Goal: Task Accomplishment & Management: Complete application form

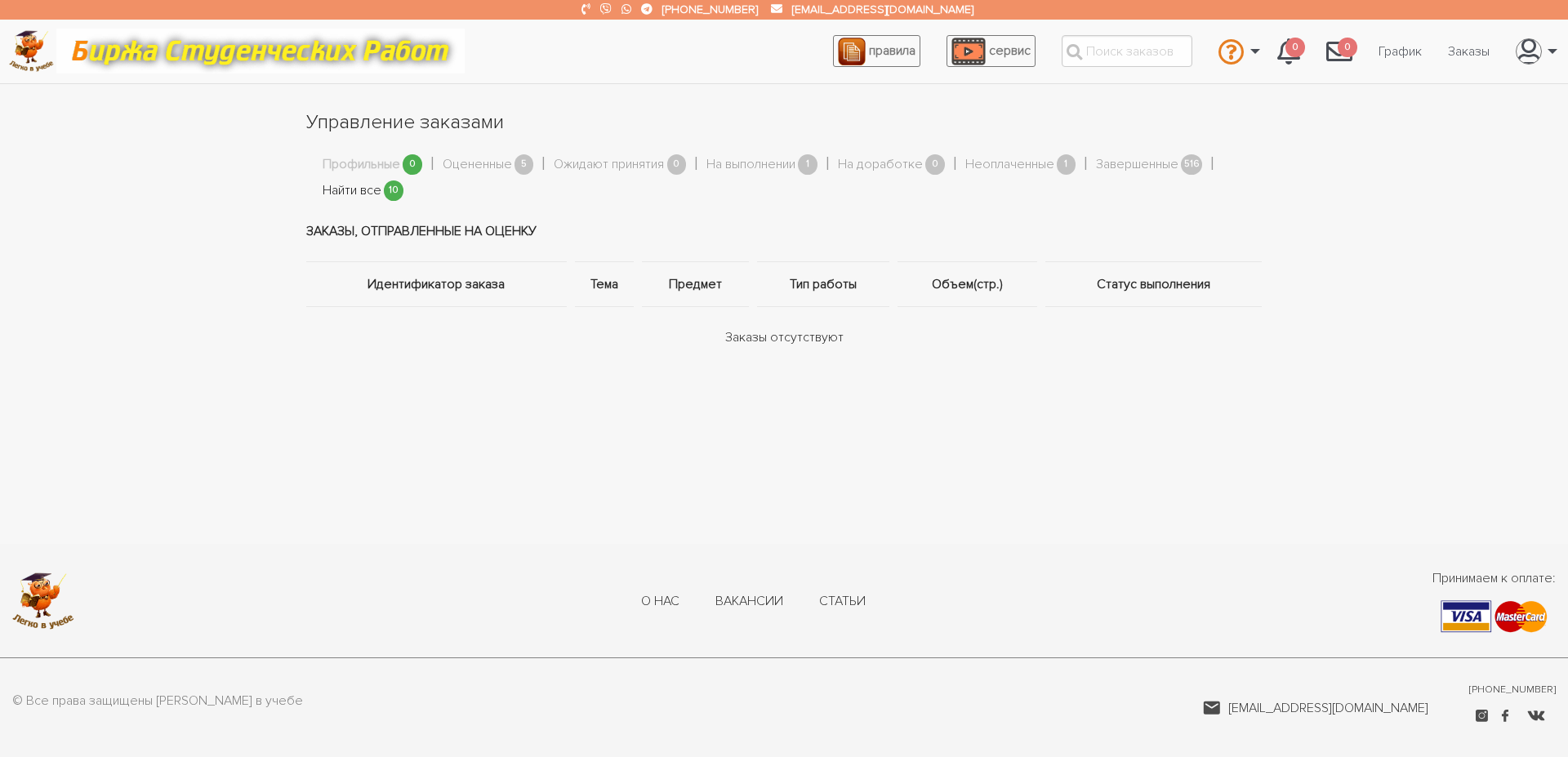
click at [358, 194] on link "Найти все" at bounding box center [352, 191] width 58 height 22
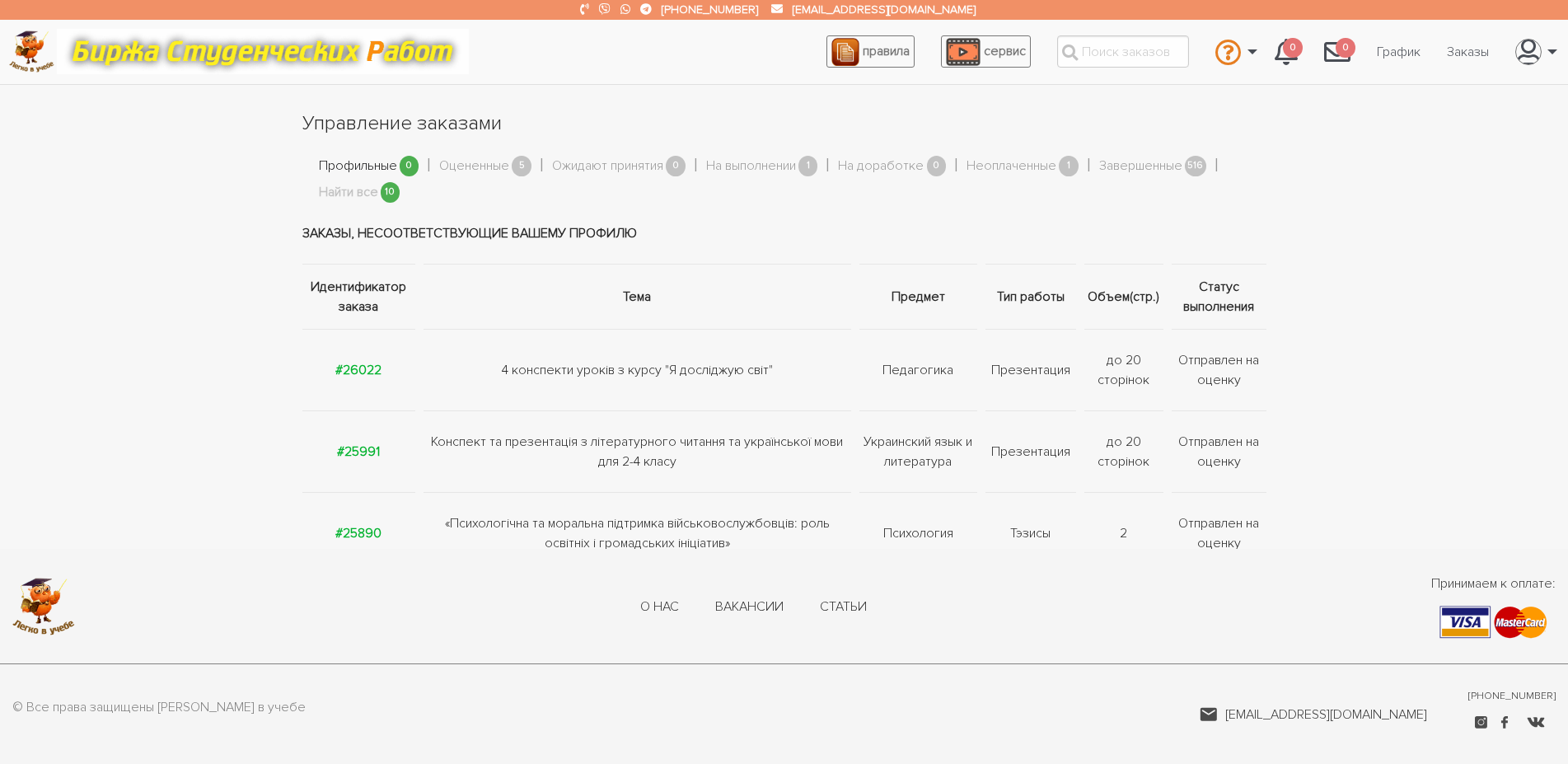
click at [368, 165] on link "Профильные" at bounding box center [358, 166] width 78 height 22
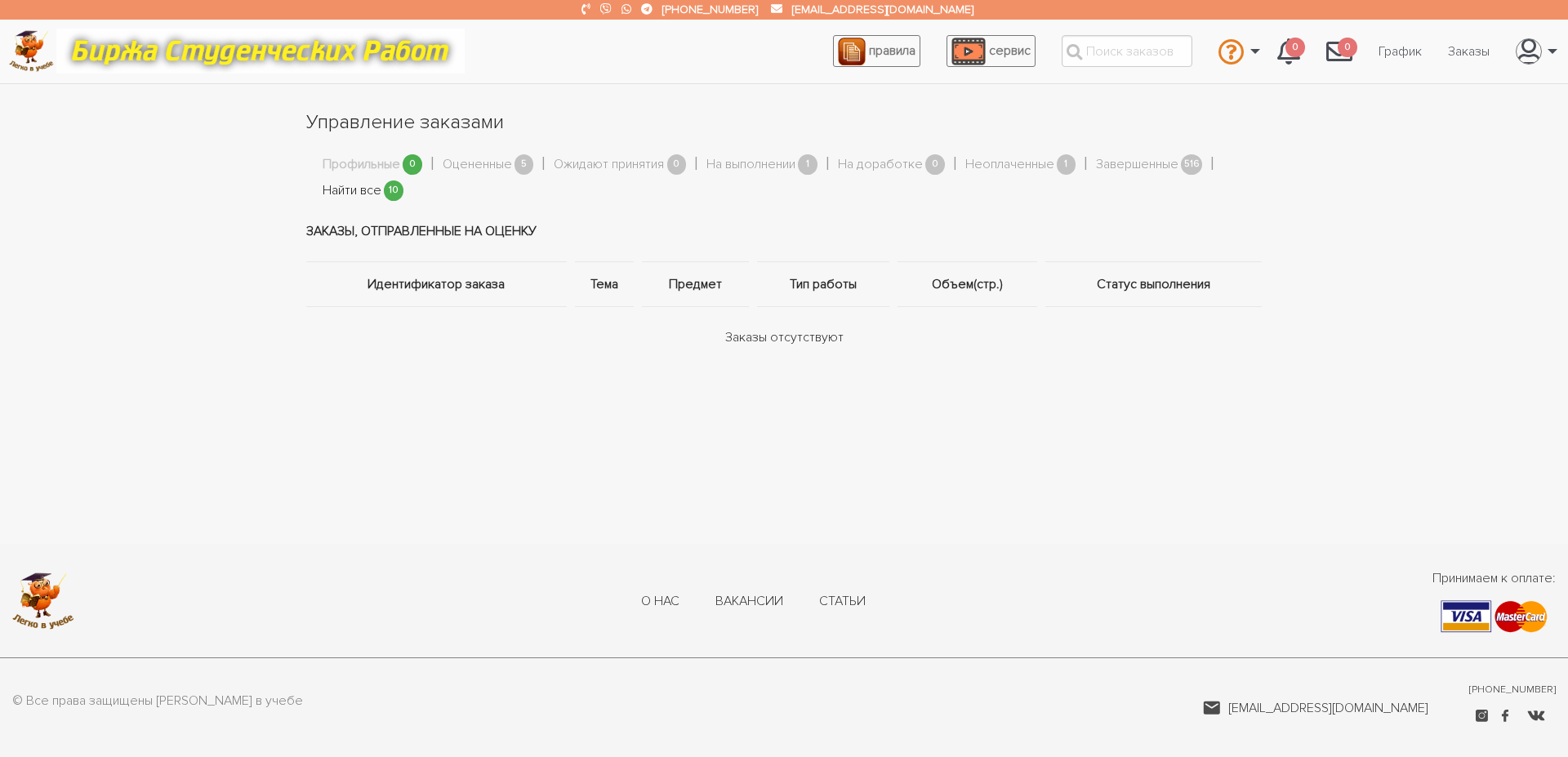
click at [360, 195] on link "Найти все" at bounding box center [352, 191] width 58 height 22
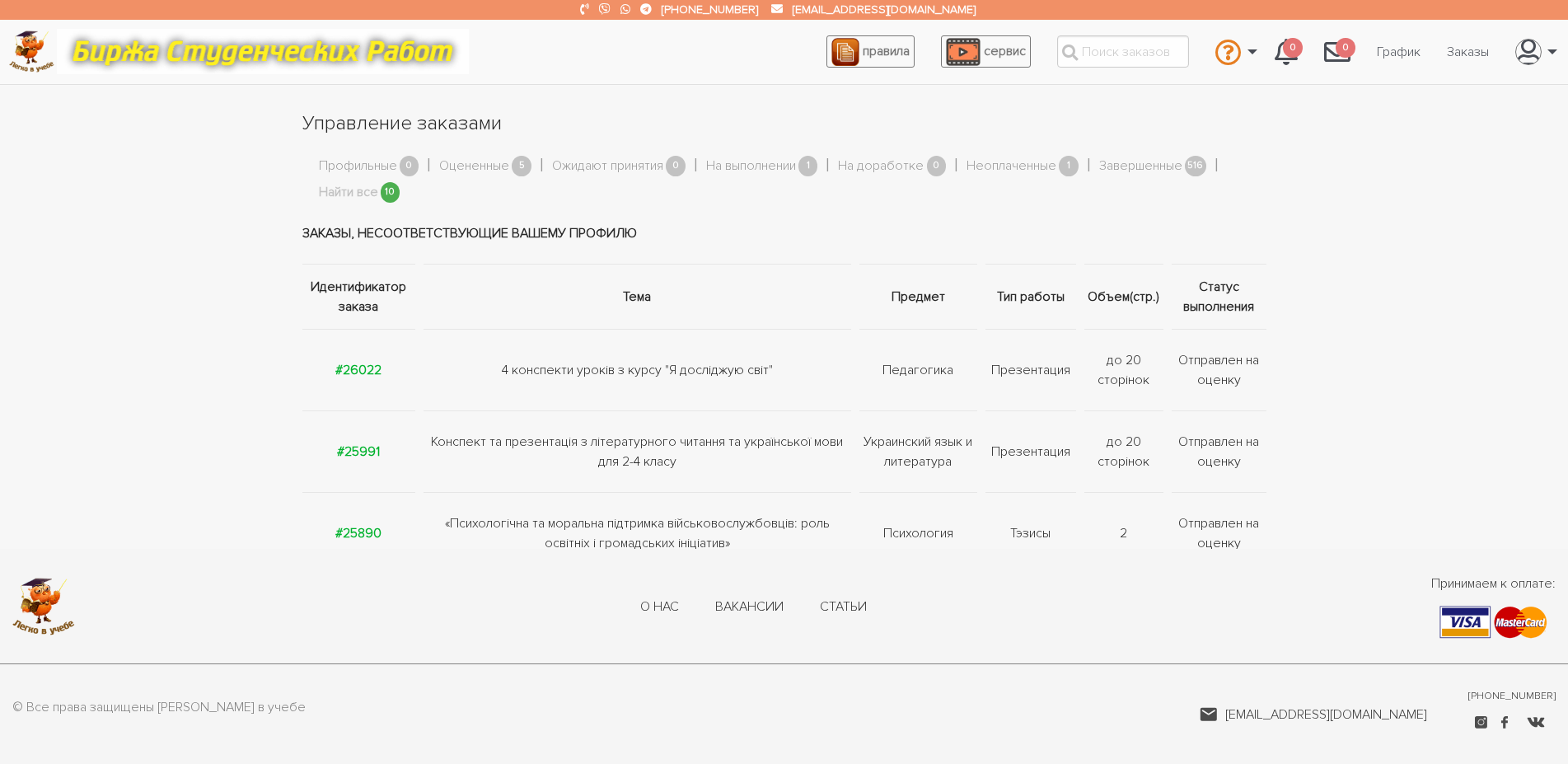
click at [242, 514] on section "Управление заказами Профильные 0 Оцененные 5 Ожидают принятия 0 На выполнении 1…" at bounding box center [784, 634] width 1568 height 1049
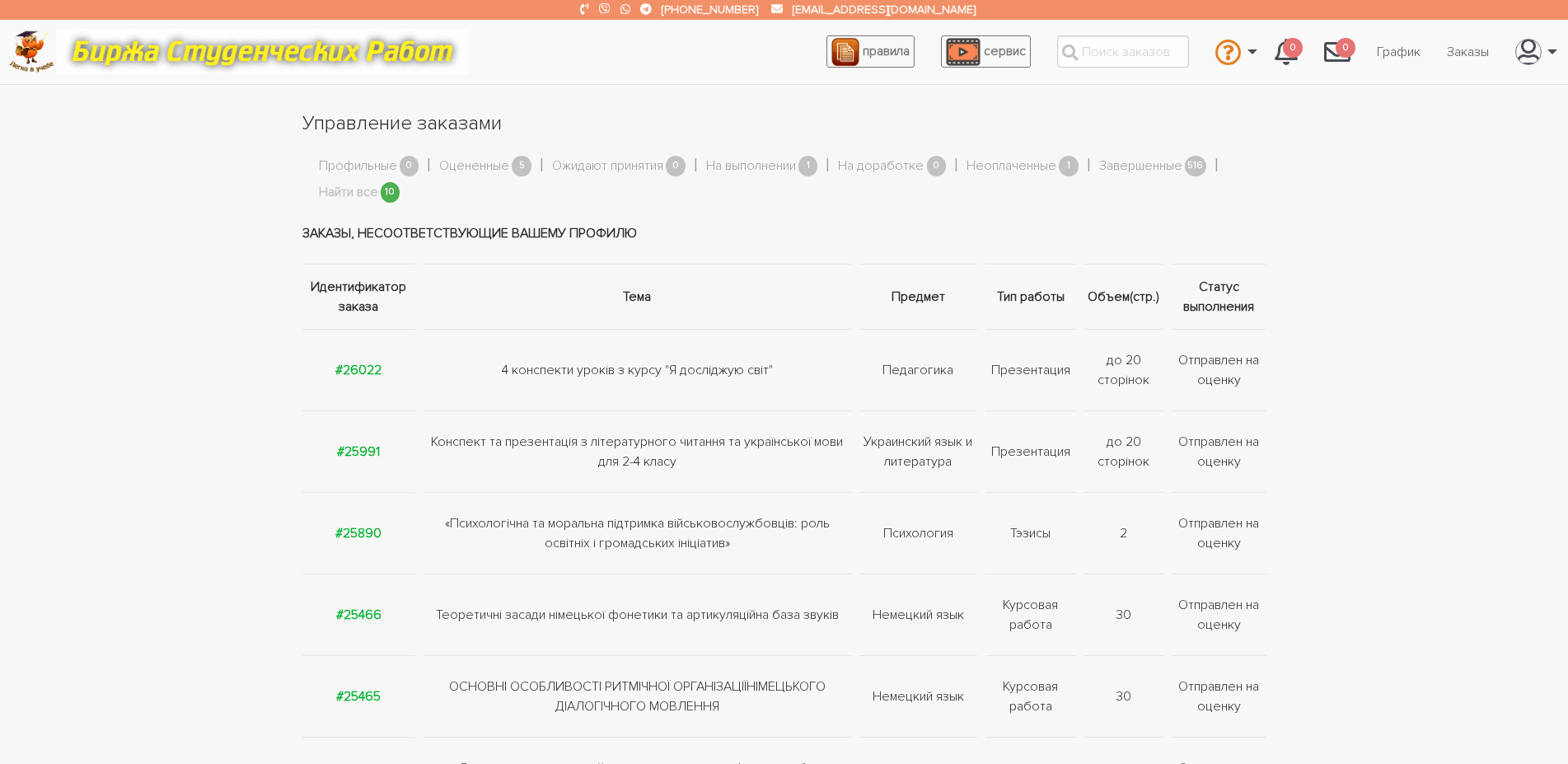
click at [184, 322] on section "Управление заказами Профильные 0 Оцененные 5 Ожидают принятия 0 На выполнении 1…" at bounding box center [784, 634] width 1568 height 1049
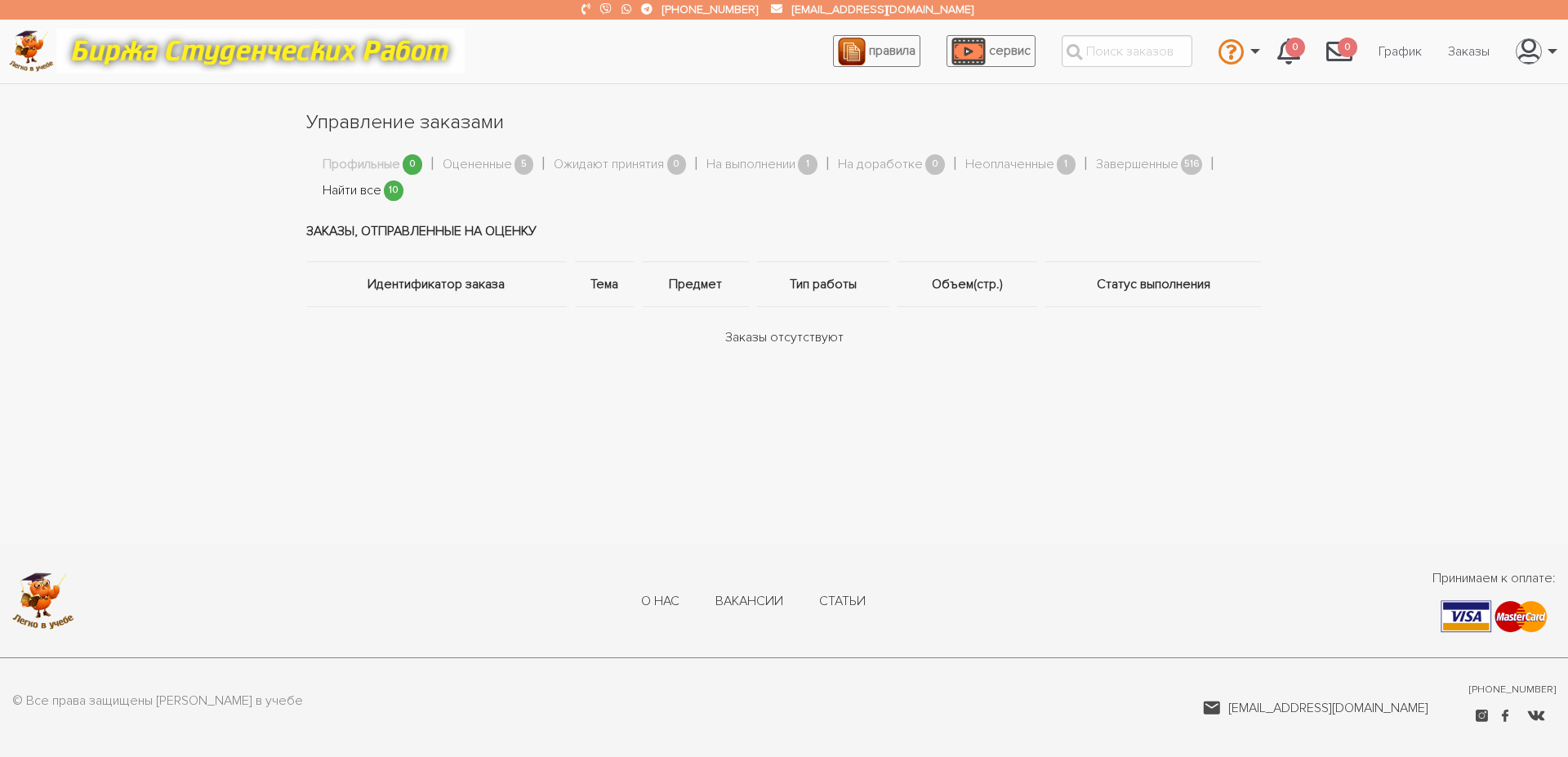
click at [363, 196] on link "Найти все" at bounding box center [352, 191] width 58 height 22
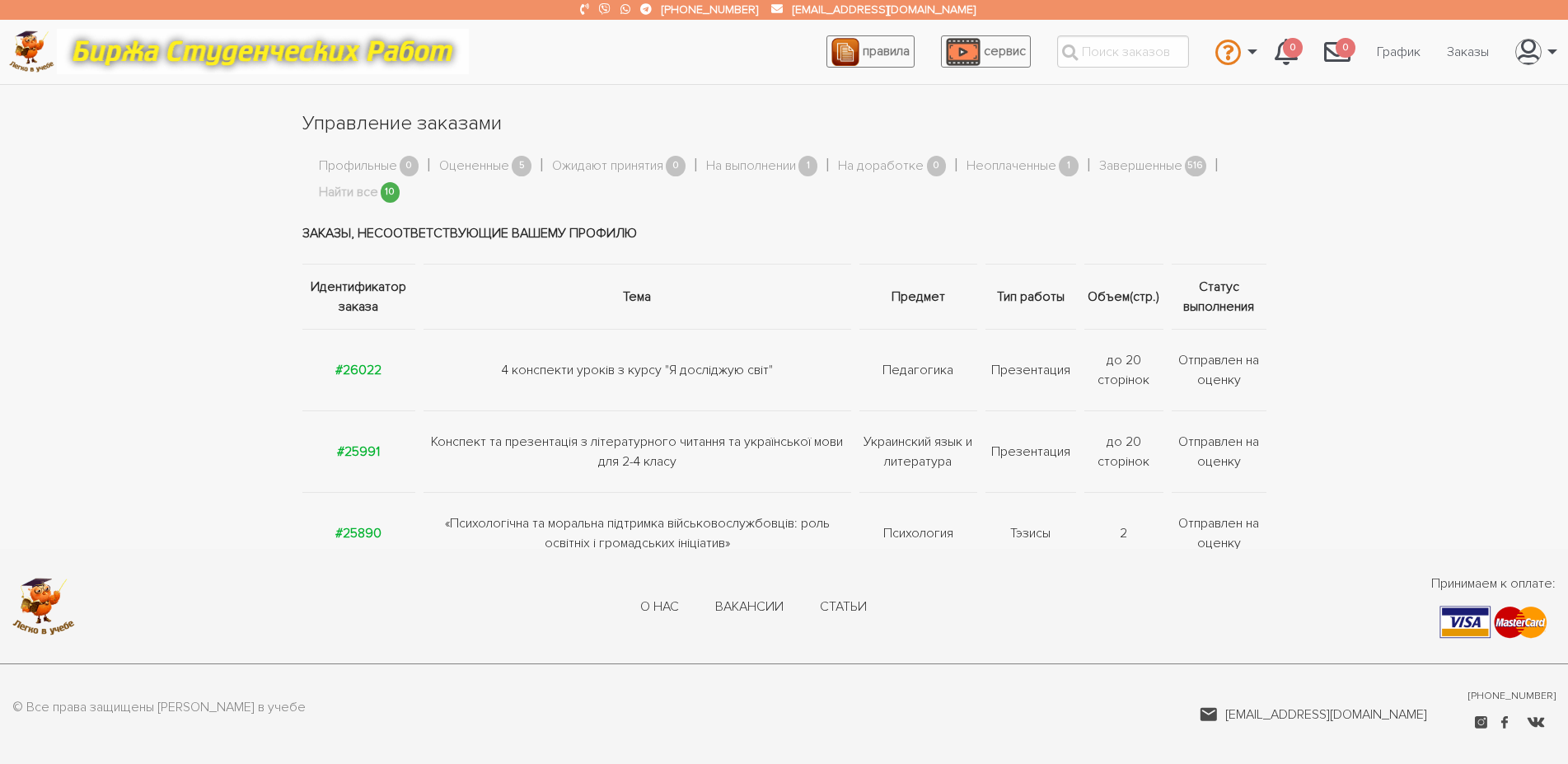
click at [128, 270] on section "Управление заказами Профильные 0 Оцененные 5 Ожидают принятия 0 На выполнении 1…" at bounding box center [784, 634] width 1568 height 1049
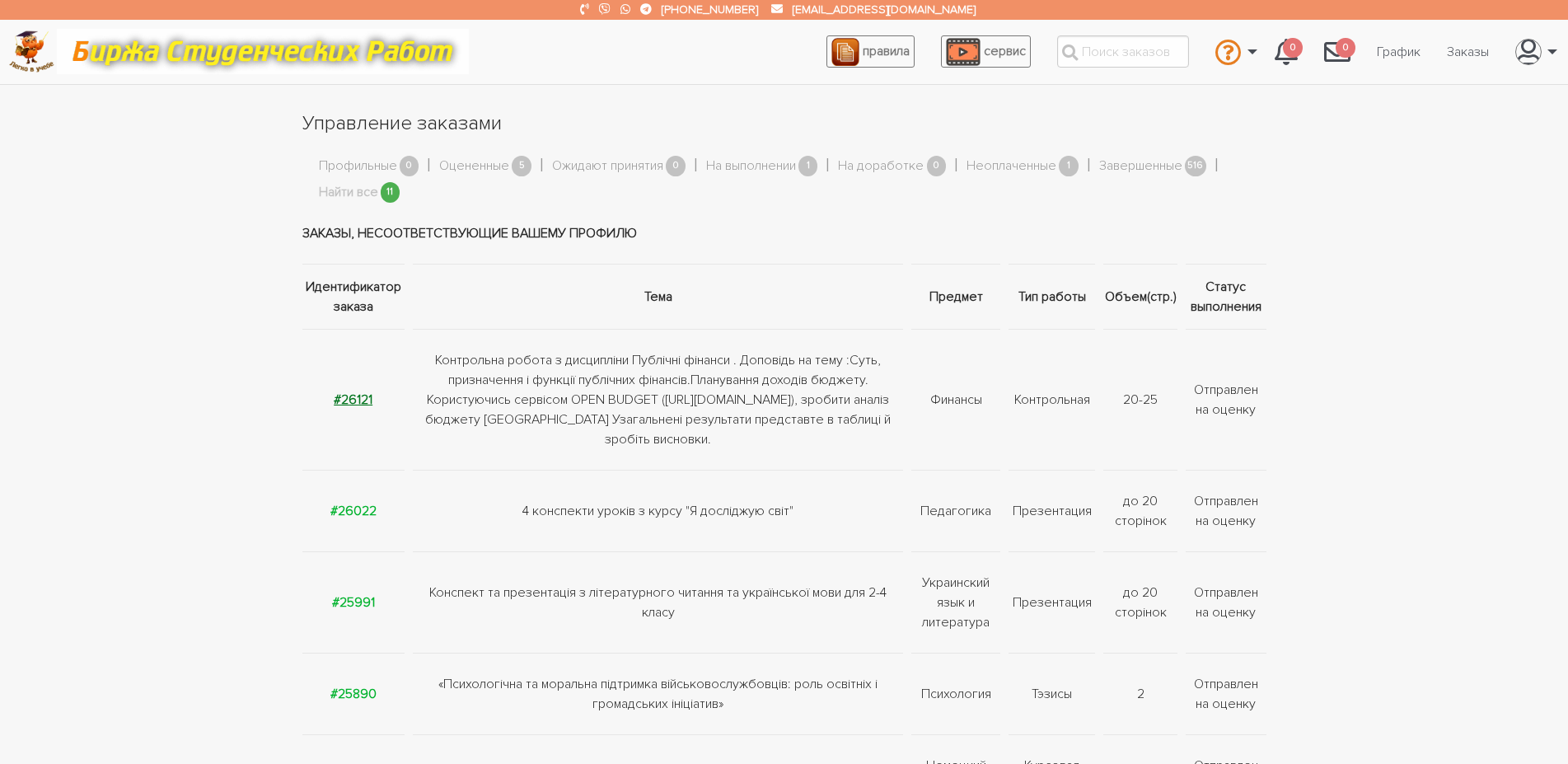
click at [346, 396] on strong "#26121" at bounding box center [352, 399] width 39 height 16
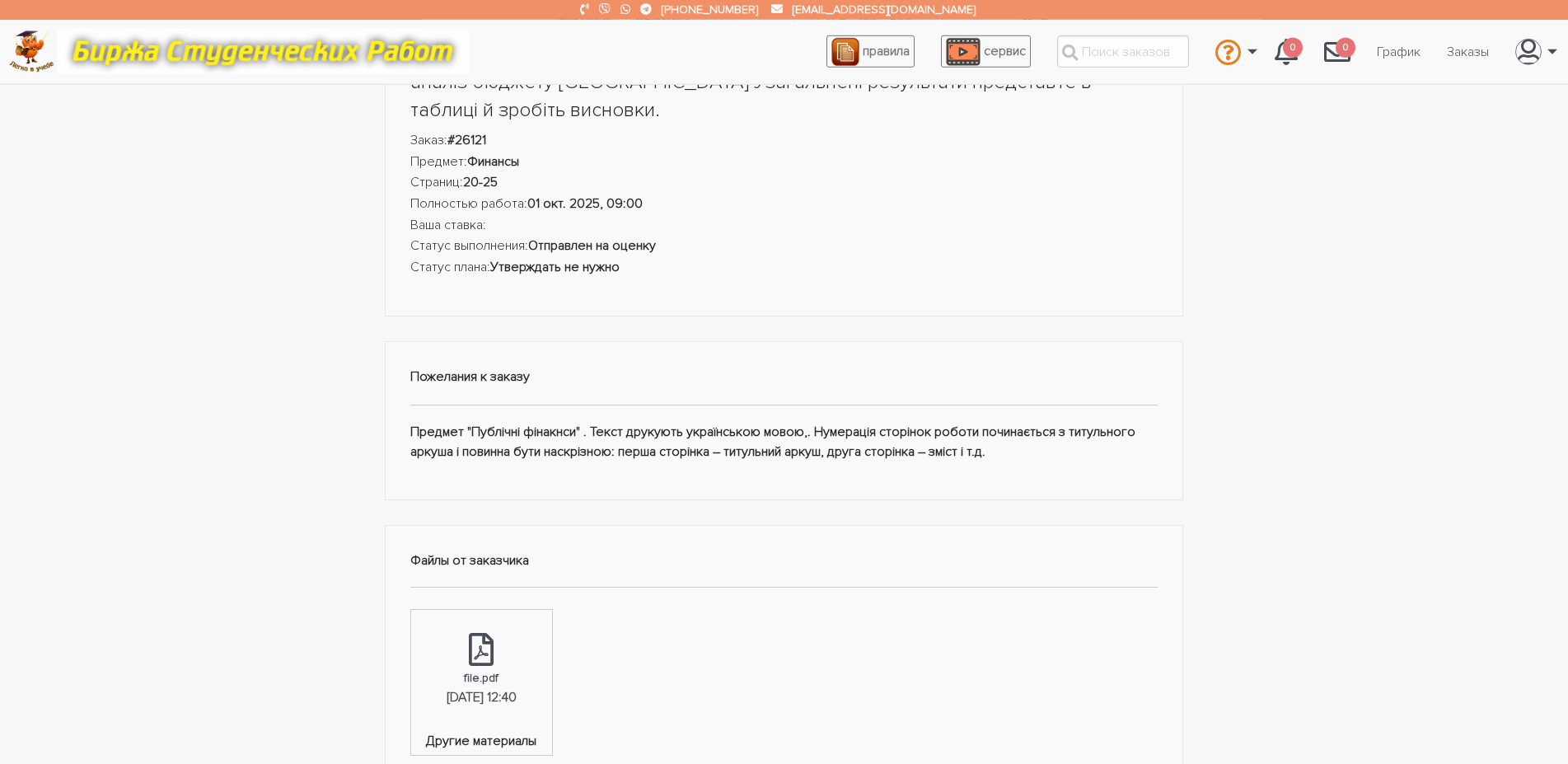
scroll to position [252, 0]
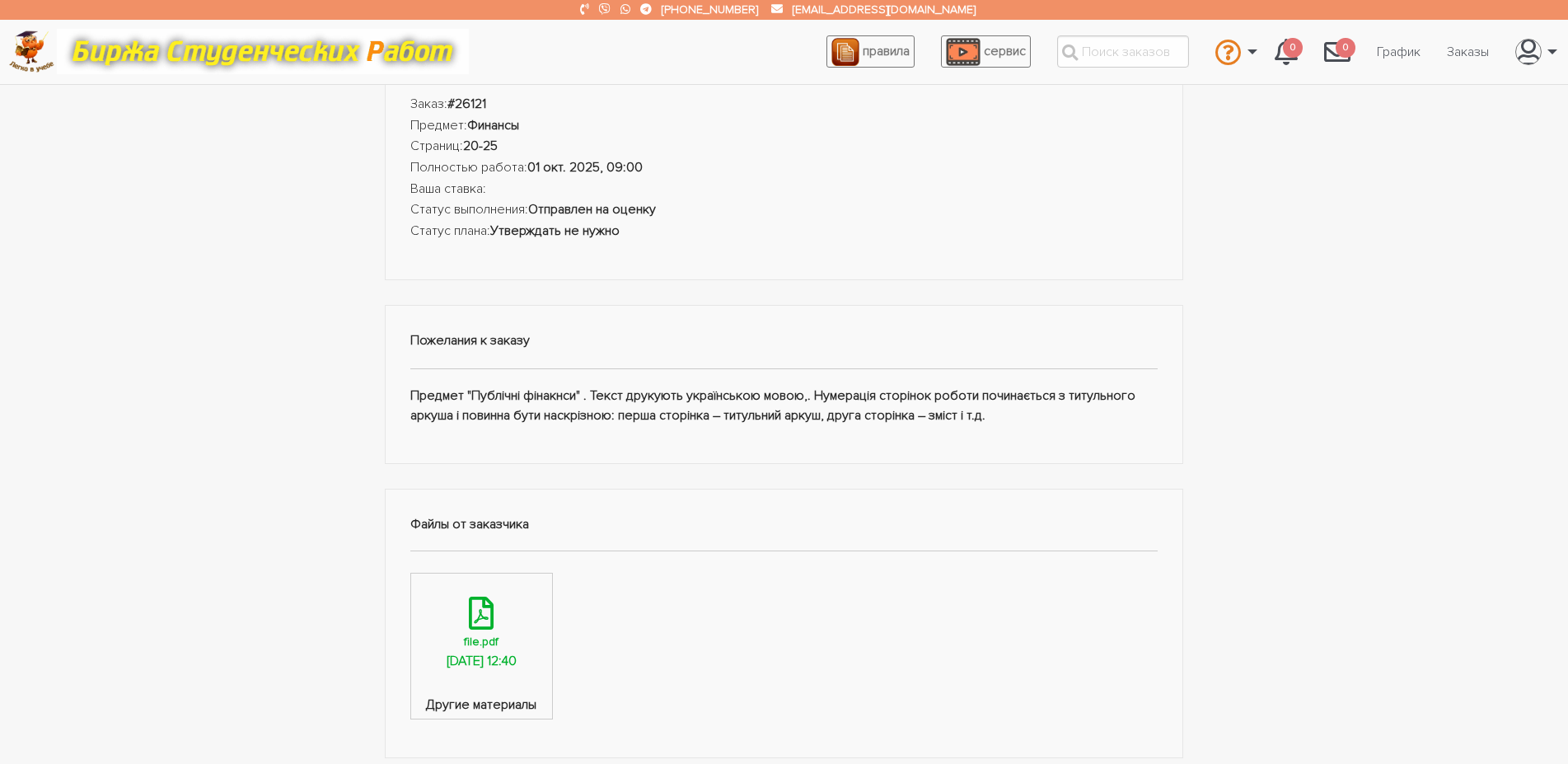
click at [528, 646] on link "file.pdf [DATE] 12:40" at bounding box center [482, 635] width 141 height 122
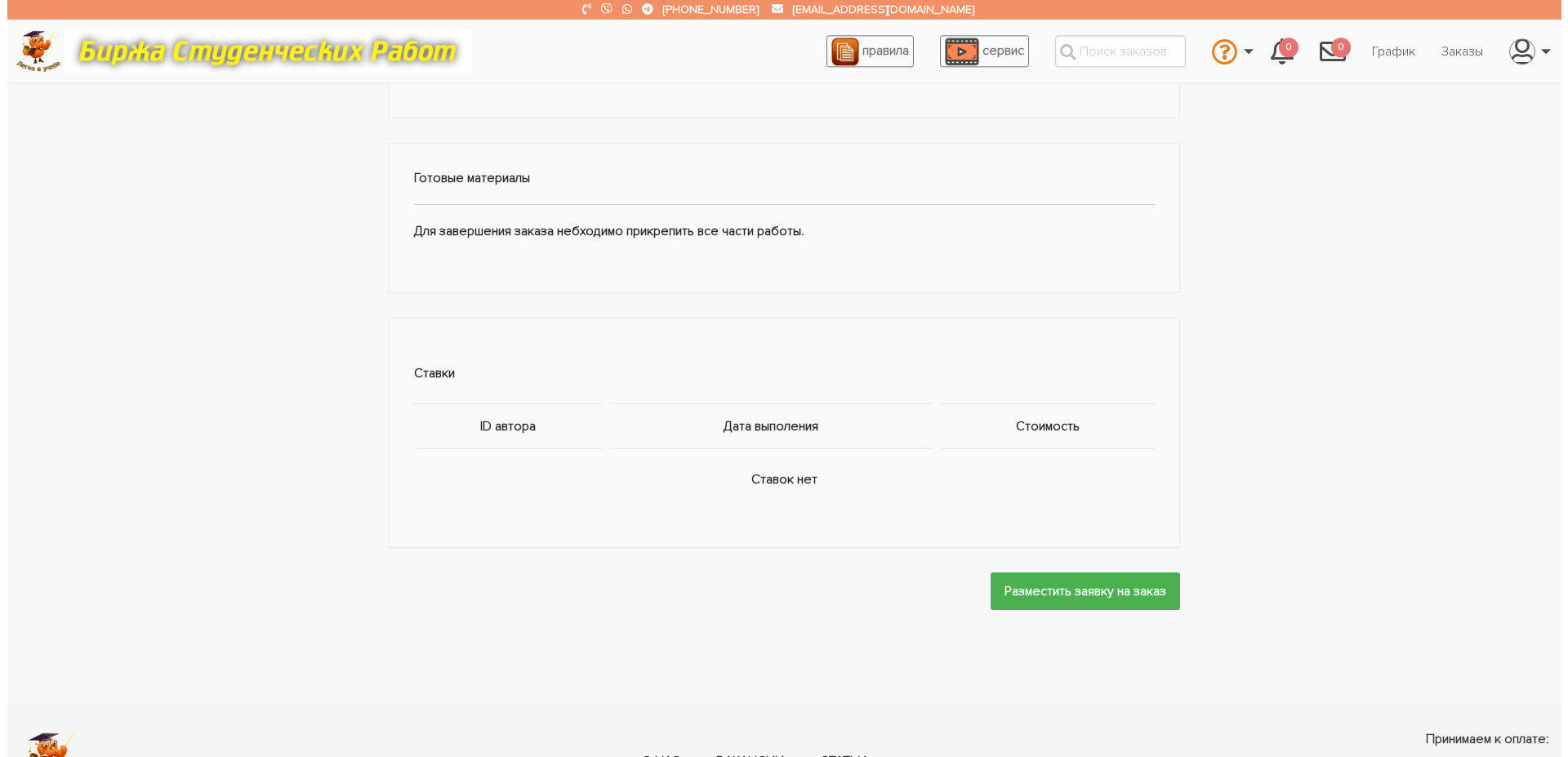
scroll to position [1000, 0]
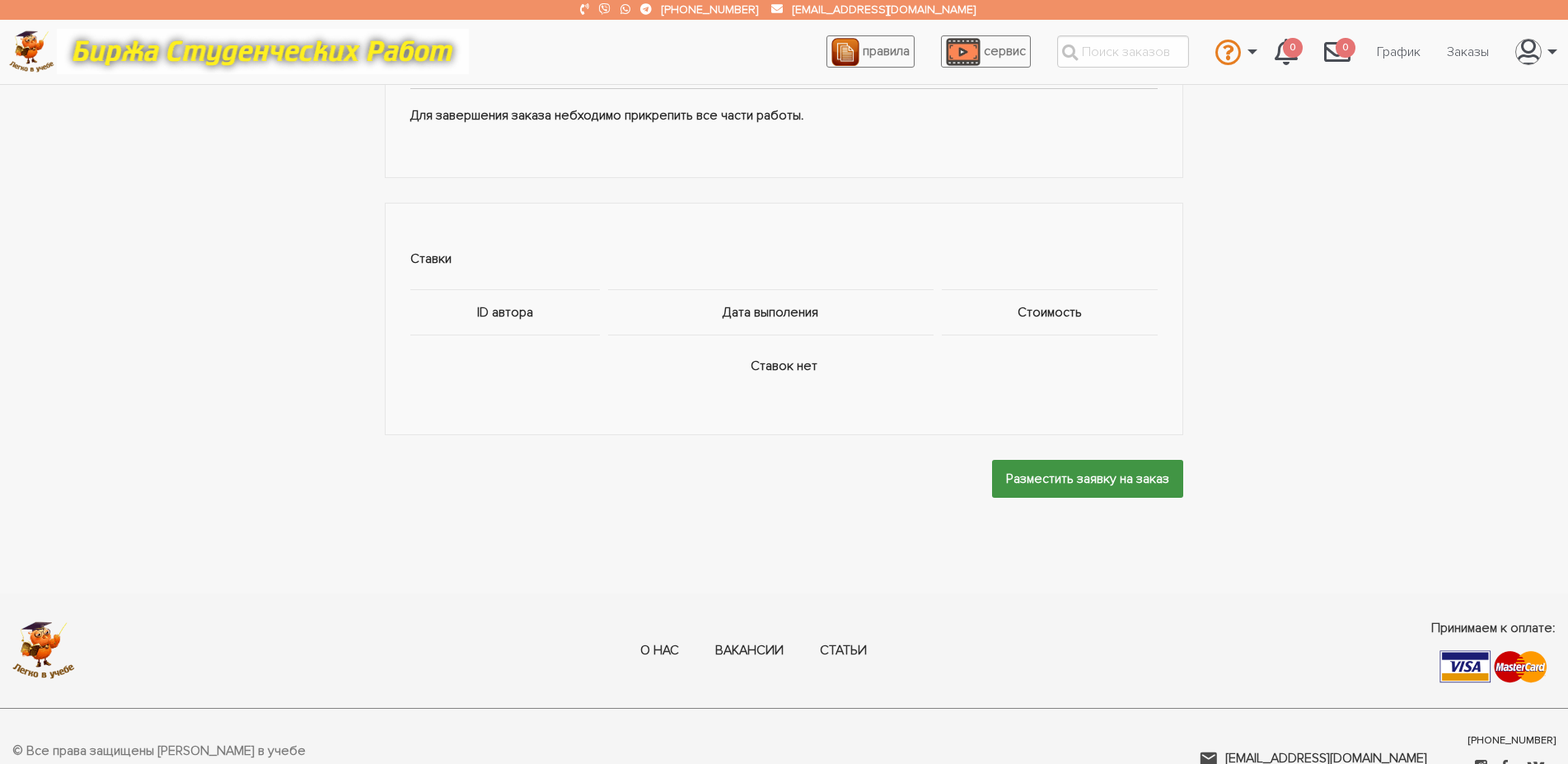
click at [1043, 482] on input "Разместить заявку на заказ" at bounding box center [1087, 478] width 191 height 37
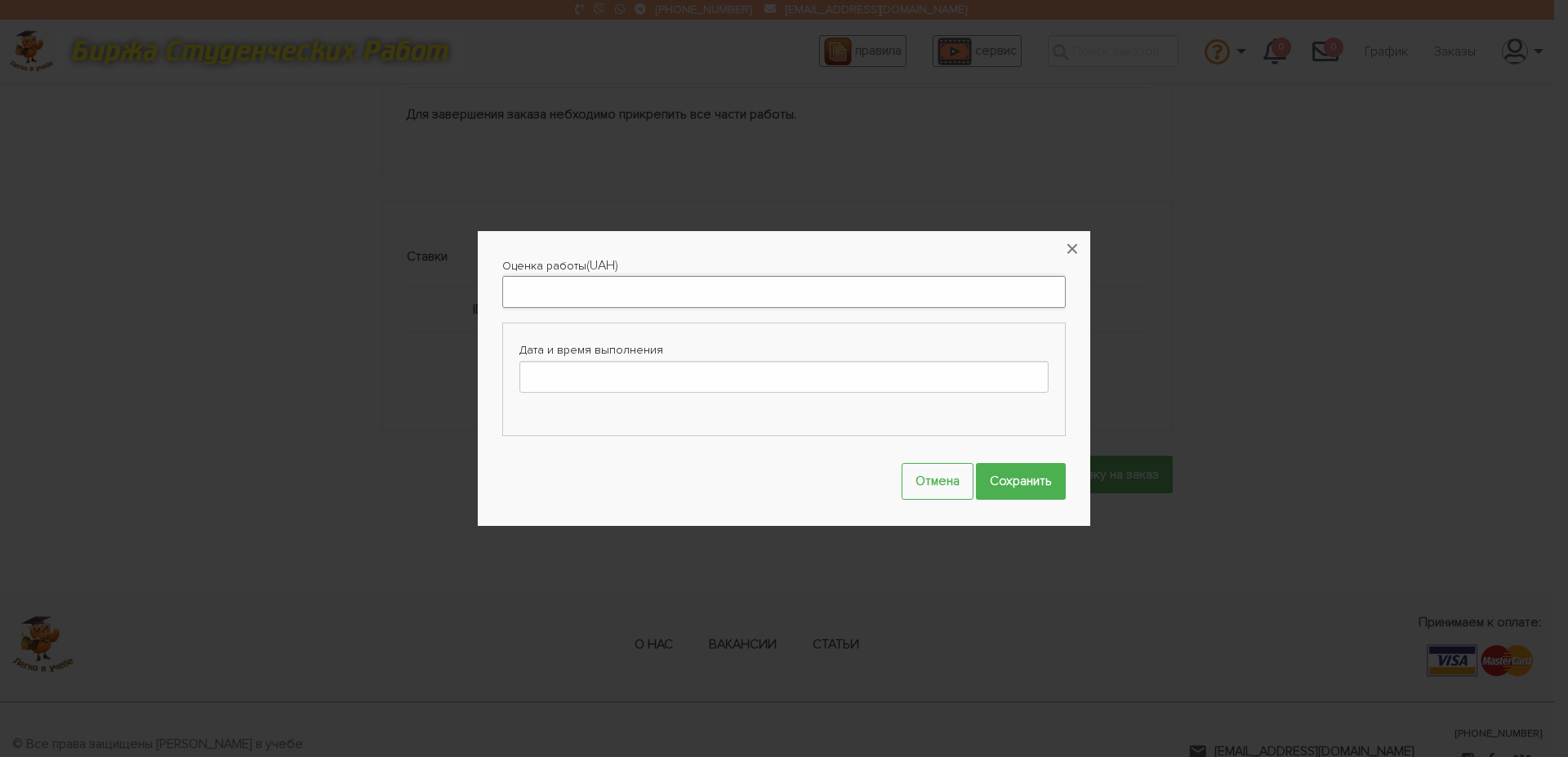
click at [690, 287] on input "Оценка работы" at bounding box center [784, 292] width 564 height 32
type input "500"
click at [697, 379] on input "Дата и время выполнения" at bounding box center [784, 377] width 529 height 32
click at [673, 403] on th at bounding box center [675, 409] width 23 height 22
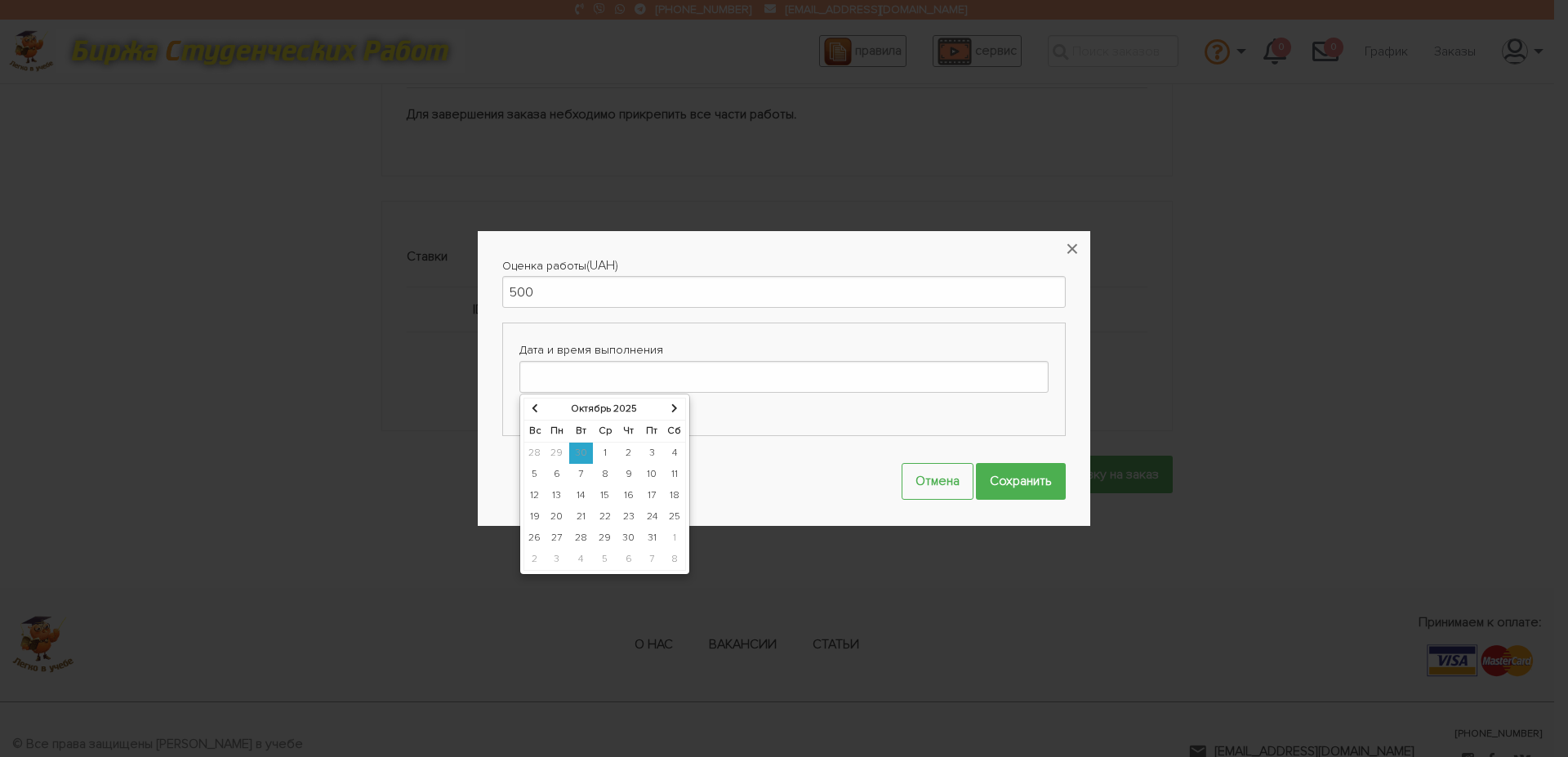
click at [601, 454] on td "1" at bounding box center [605, 452] width 24 height 22
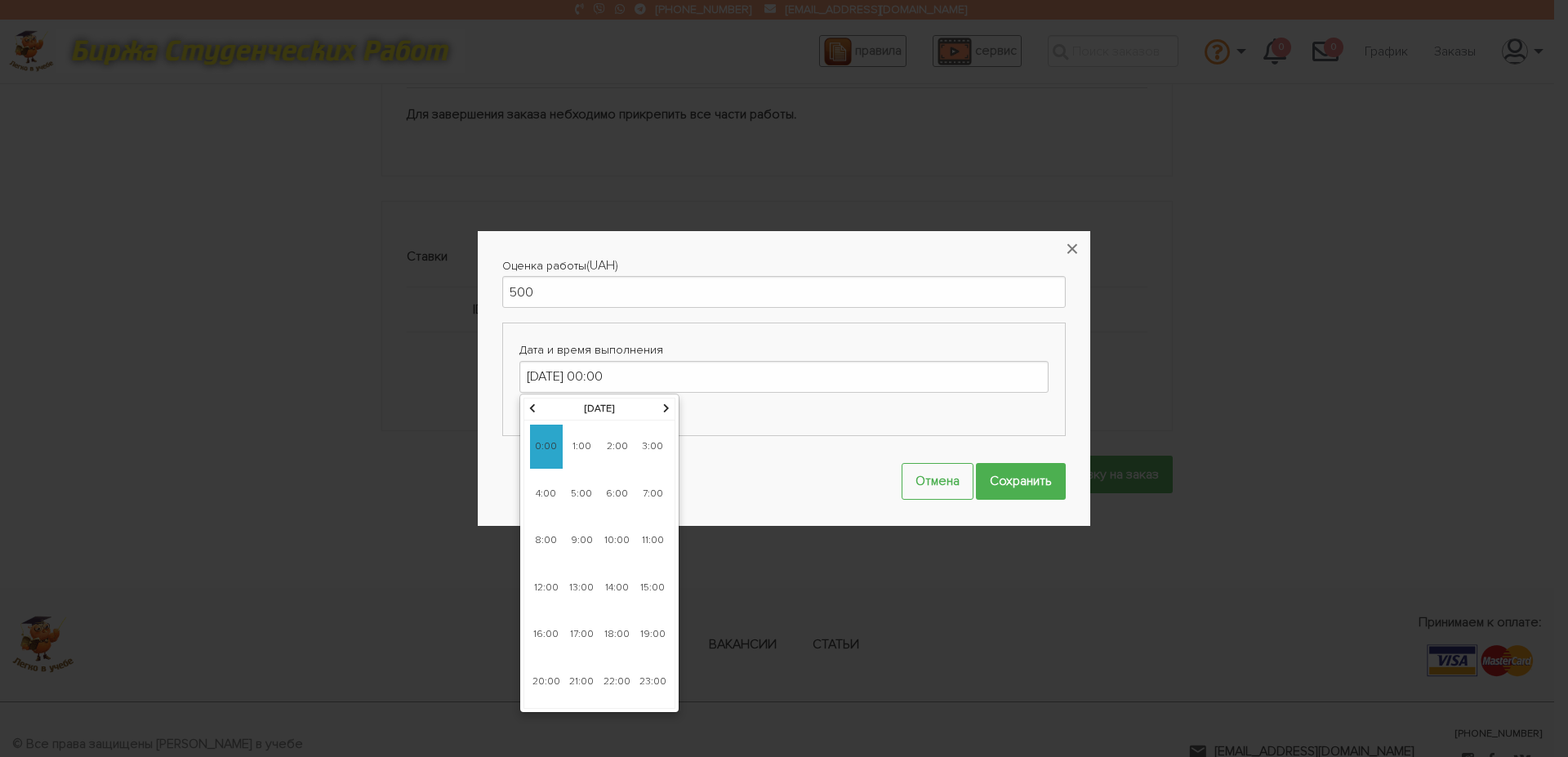
click at [581, 534] on span "9:00" at bounding box center [581, 540] width 33 height 44
type input "[DATE] 09:00"
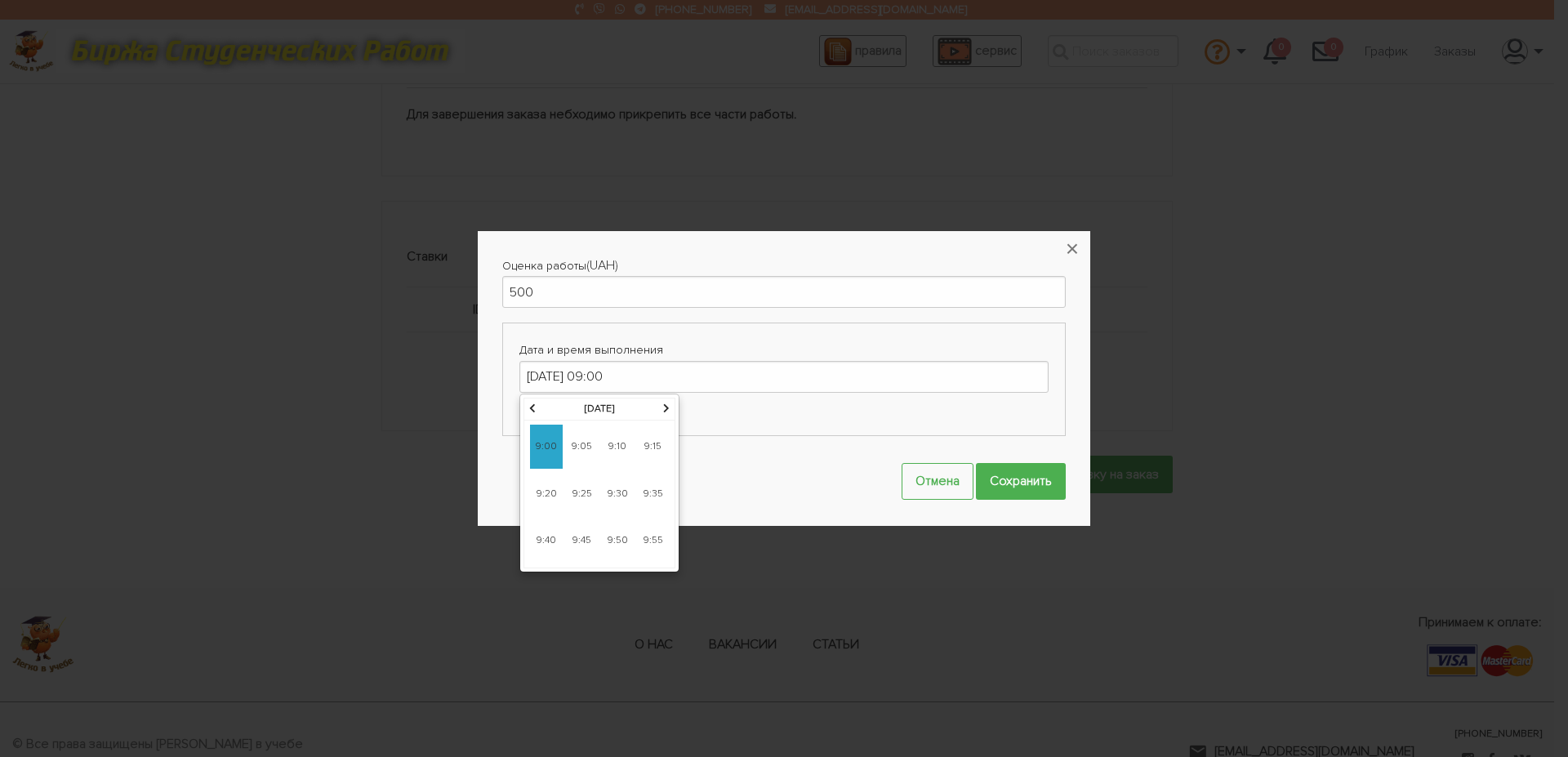
click at [546, 444] on span "9:00" at bounding box center [546, 446] width 33 height 44
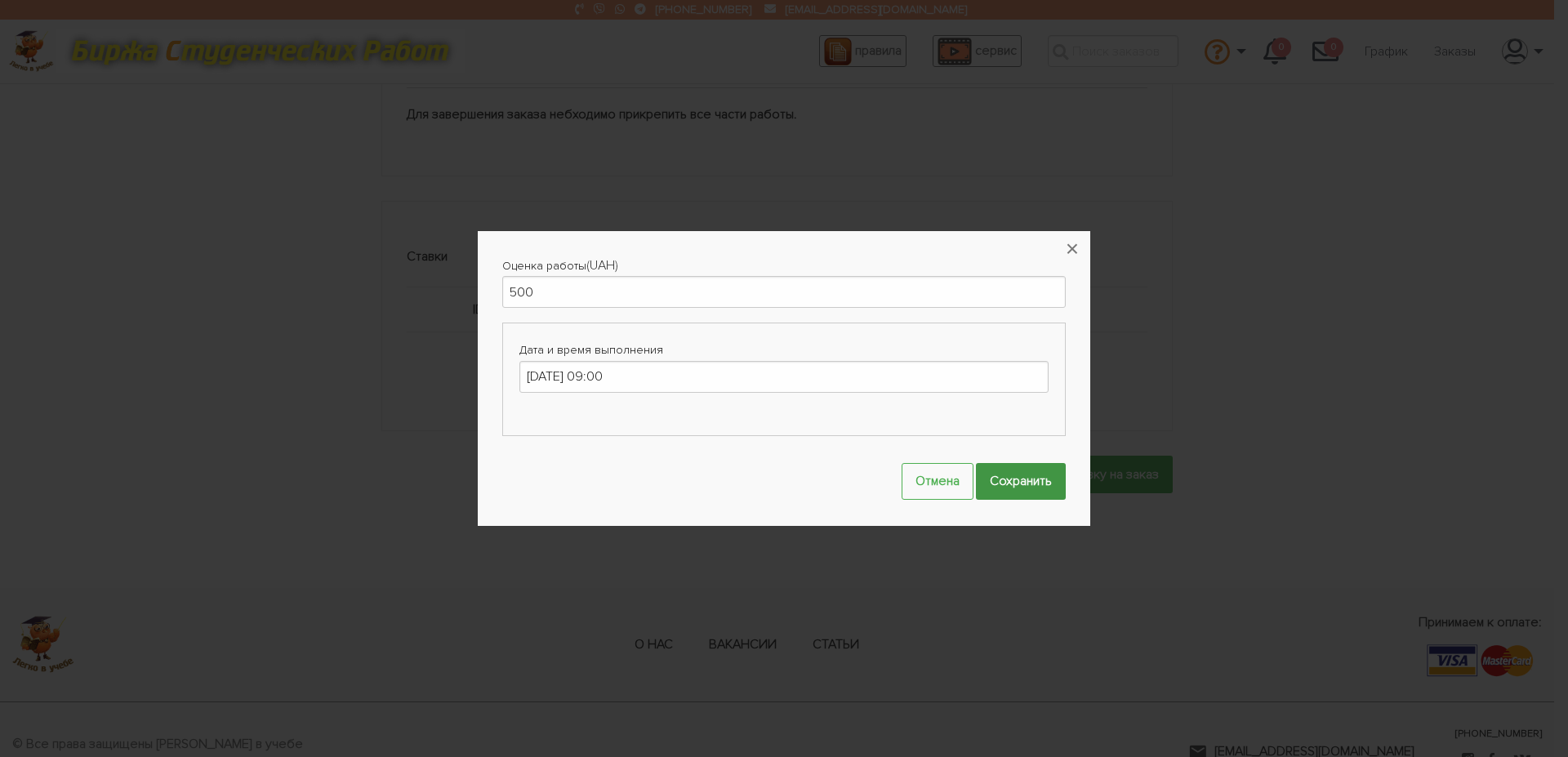
click at [1024, 484] on input "Сохранить" at bounding box center [1020, 481] width 89 height 37
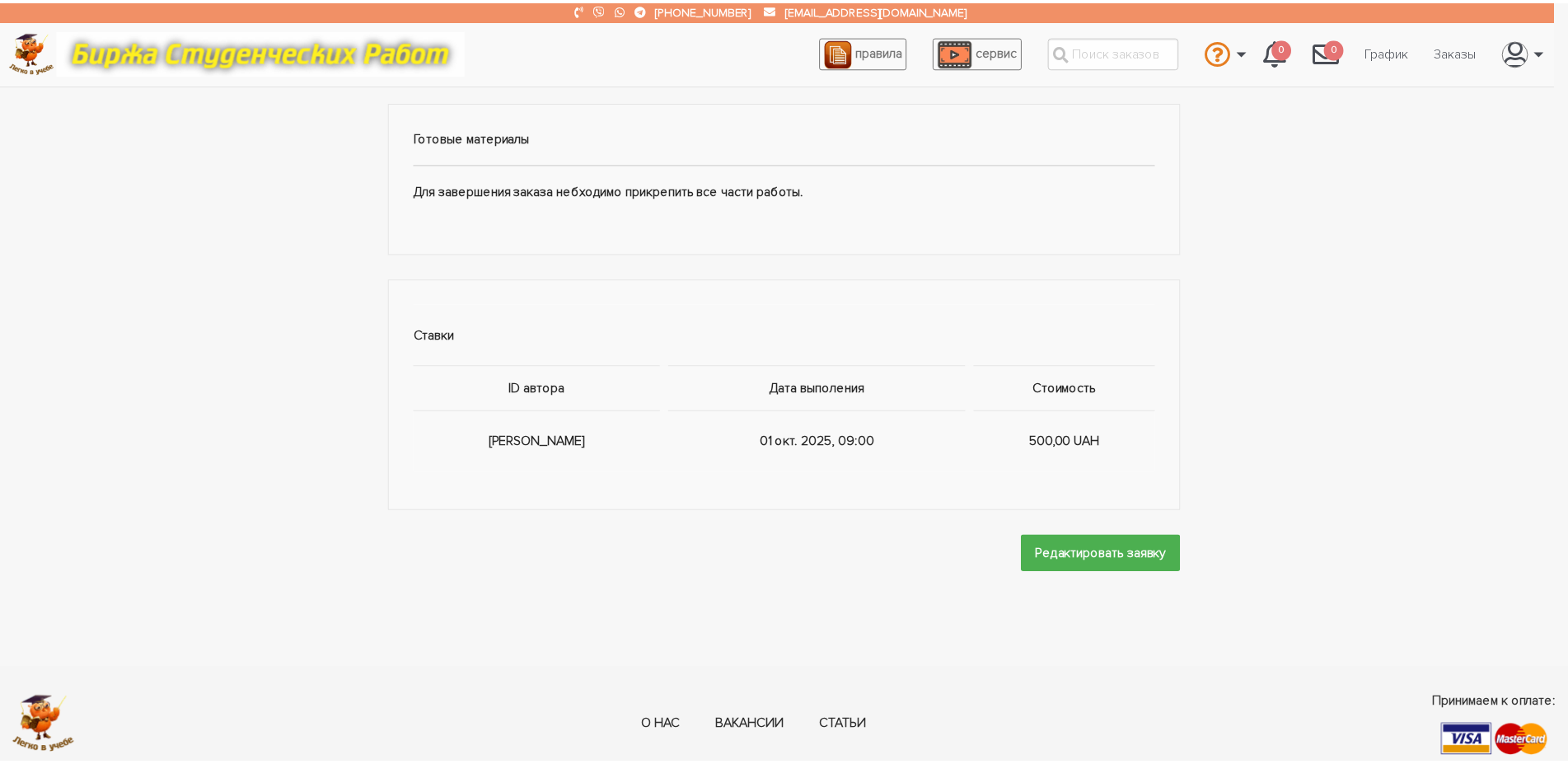
scroll to position [1084, 0]
